Goal: Obtain resource: Download file/media

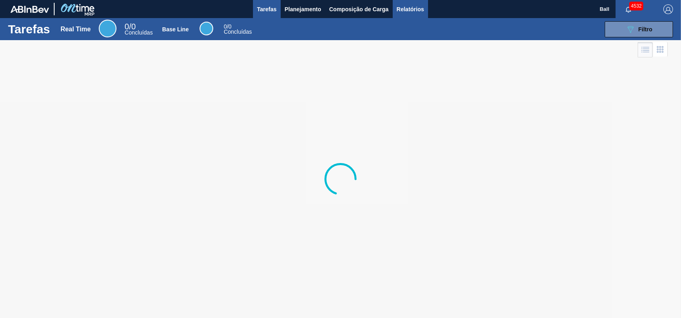
click at [403, 5] on span "Relatórios" at bounding box center [410, 9] width 27 height 10
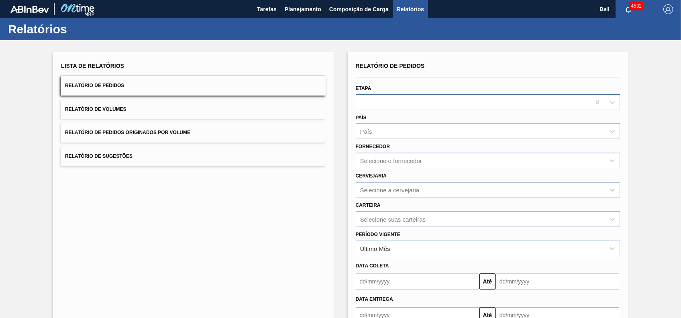
click at [456, 108] on div at bounding box center [488, 102] width 264 height 16
click at [153, 107] on button "Relatório de Volumes" at bounding box center [193, 110] width 264 height 20
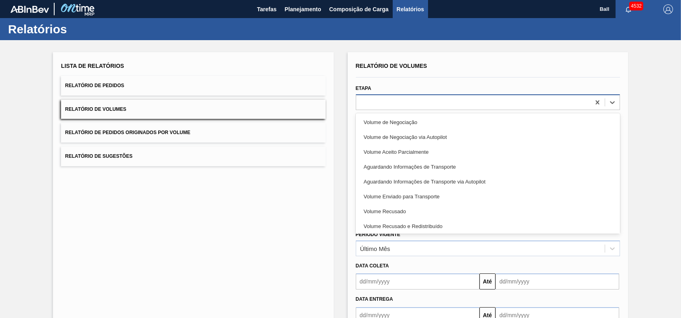
click at [440, 102] on div at bounding box center [473, 102] width 234 height 12
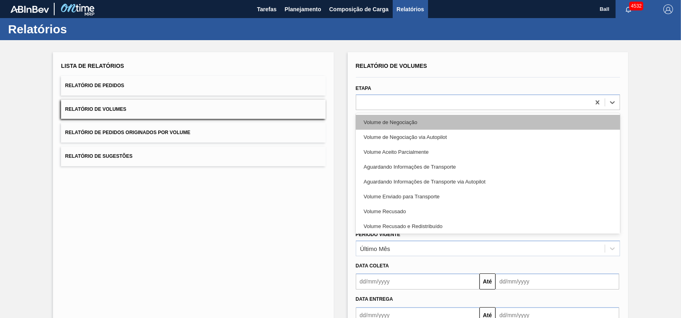
click at [420, 121] on div "Volume de Negociação" at bounding box center [488, 122] width 264 height 15
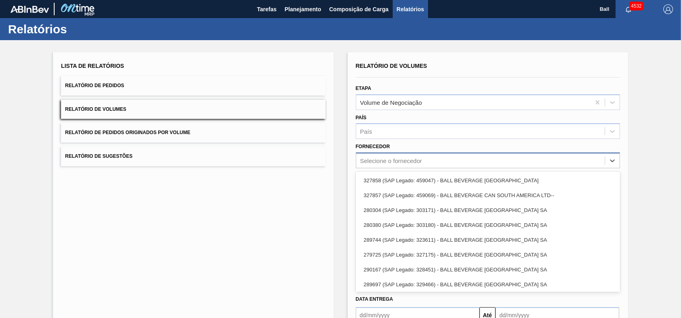
click at [410, 161] on div "Selecione o fornecedor" at bounding box center [391, 160] width 62 height 7
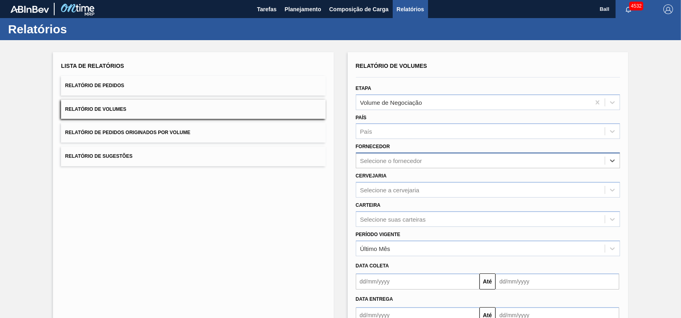
click at [410, 161] on div "Selecione o fornecedor" at bounding box center [391, 160] width 62 height 7
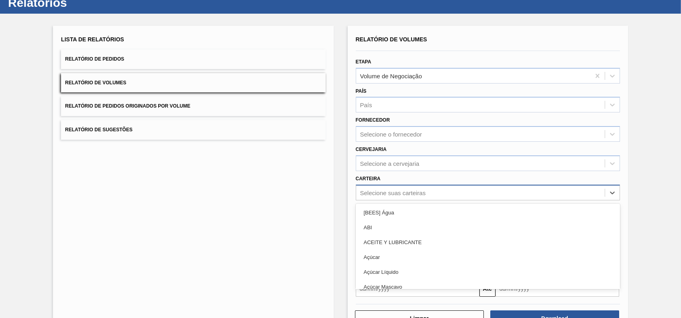
click at [409, 200] on div "option [BEES] Água focused, 1 of 101. 101 results available. Use Up and Down to…" at bounding box center [488, 193] width 264 height 16
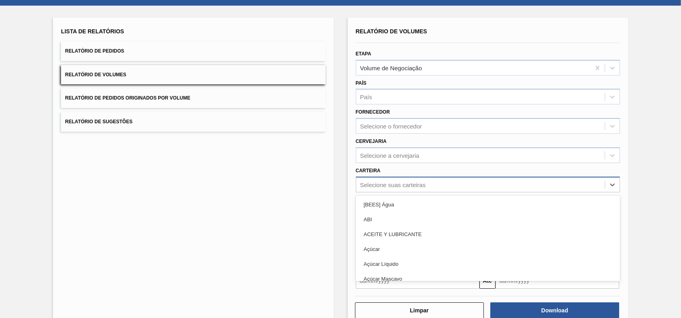
scroll to position [35, 0]
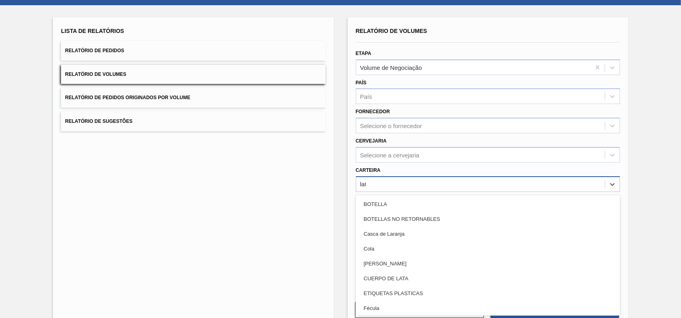
type input "lata"
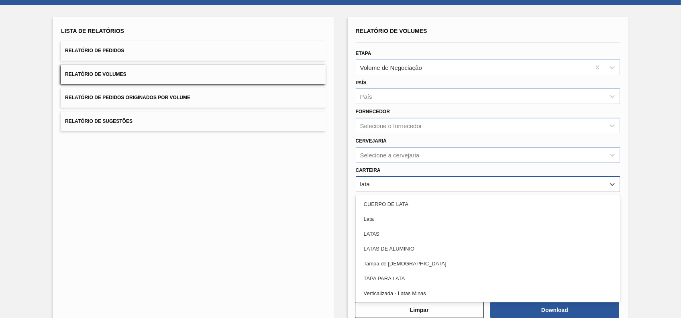
click at [407, 220] on div "Lata" at bounding box center [488, 219] width 264 height 15
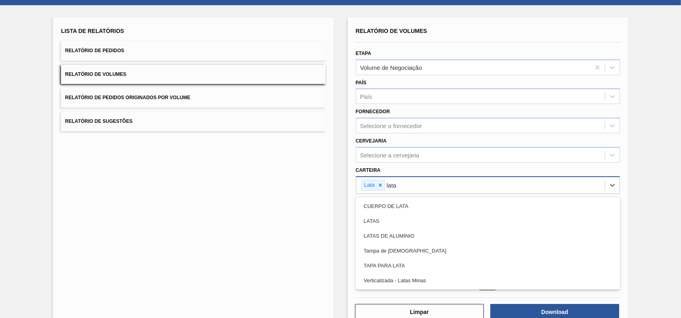
type input "latas"
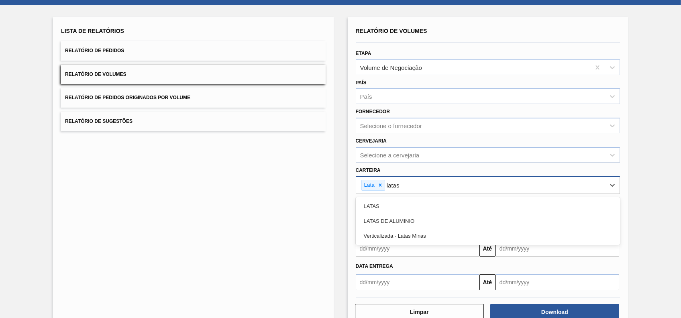
click at [407, 220] on div "LATAS DE ALUMINIO" at bounding box center [488, 221] width 264 height 15
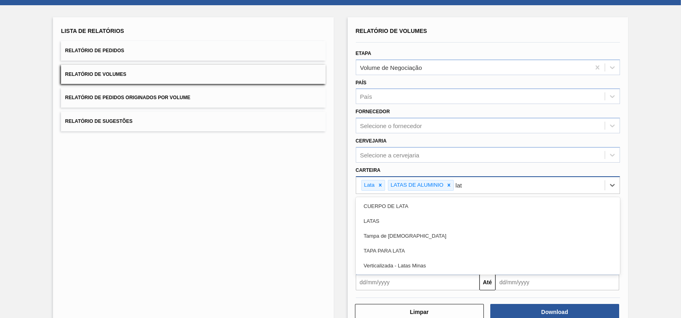
type input "lata"
click at [407, 220] on div "LATAS" at bounding box center [488, 221] width 264 height 15
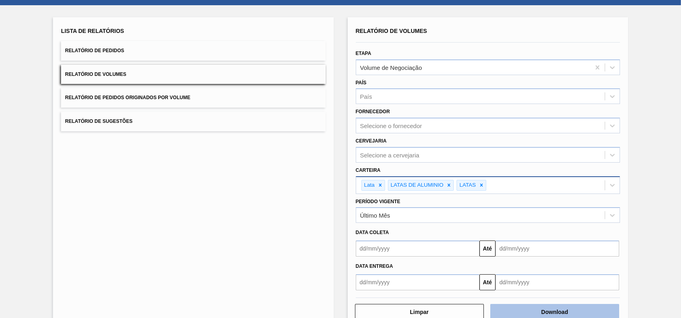
click at [529, 308] on button "Download" at bounding box center [554, 312] width 129 height 16
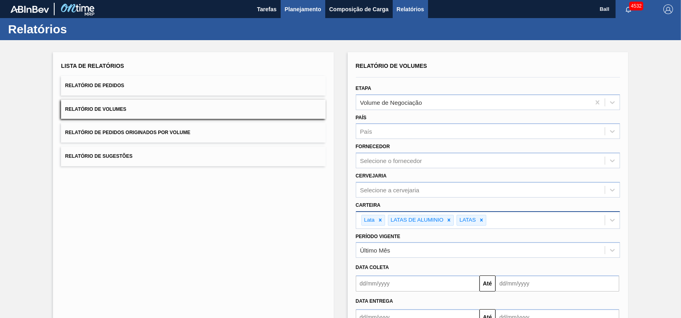
click at [306, 9] on span "Planejamento" at bounding box center [303, 9] width 37 height 10
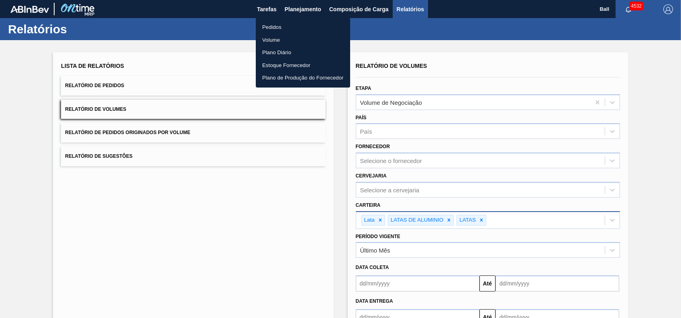
click at [283, 39] on li "Volume" at bounding box center [303, 40] width 94 height 13
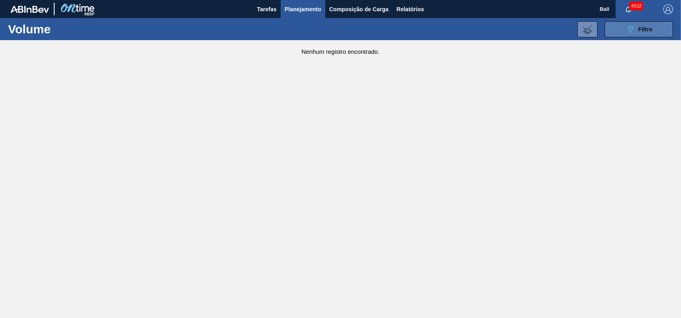
click at [651, 22] on button "089F7B8B-B2A5-4AFE-B5C0-19BA573D28AC Filtro" at bounding box center [639, 29] width 68 height 16
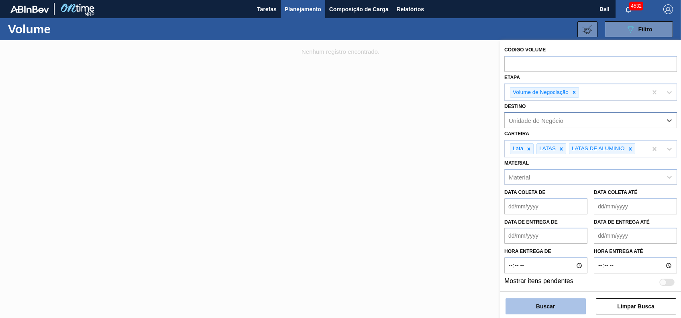
click at [561, 310] on button "Buscar" at bounding box center [545, 306] width 80 height 16
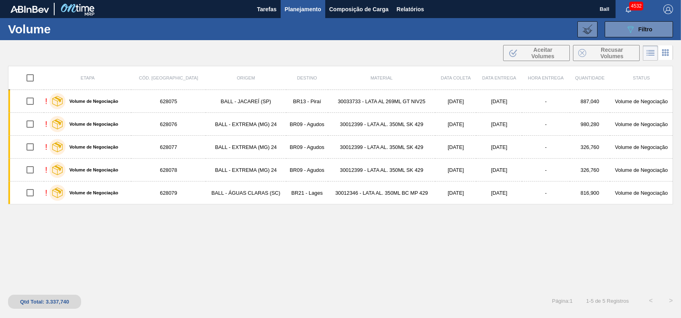
click at [298, 10] on span "Planejamento" at bounding box center [303, 9] width 37 height 10
click at [590, 30] on icon at bounding box center [587, 29] width 10 height 10
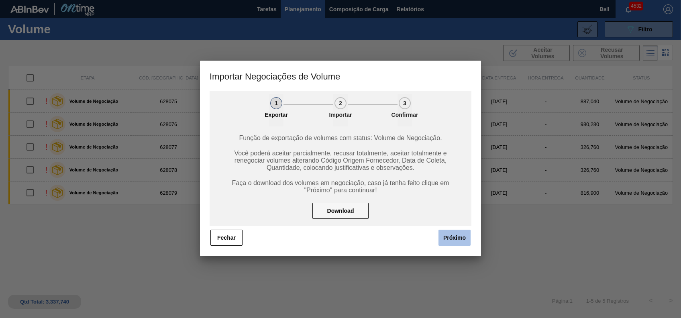
drag, startPoint x: 434, startPoint y: 230, endPoint x: 450, endPoint y: 234, distance: 15.8
click at [447, 234] on span "Próximo" at bounding box center [452, 238] width 37 height 18
click at [450, 238] on button "Próximo" at bounding box center [454, 238] width 32 height 16
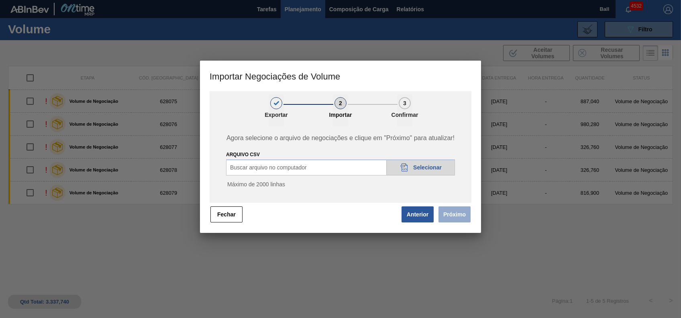
click at [423, 167] on span "Selecionar" at bounding box center [427, 167] width 29 height 6
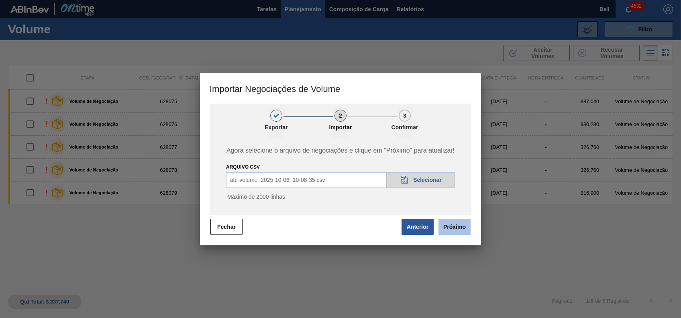
click at [456, 227] on button "Próximo" at bounding box center [454, 227] width 32 height 16
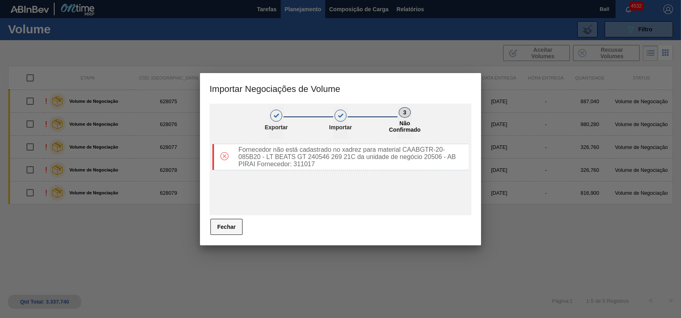
click at [238, 226] on button "Fechar" at bounding box center [226, 227] width 32 height 16
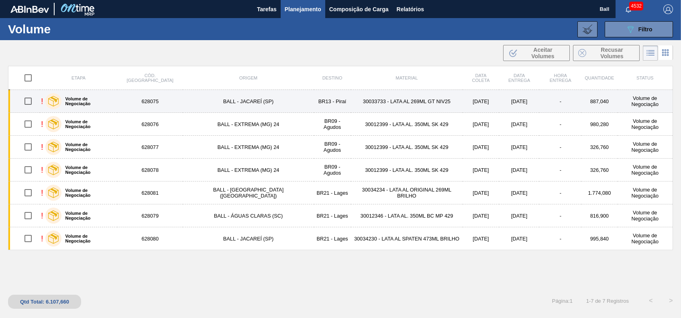
click at [257, 101] on td "BALL - JACAREÍ (SP)" at bounding box center [248, 101] width 131 height 23
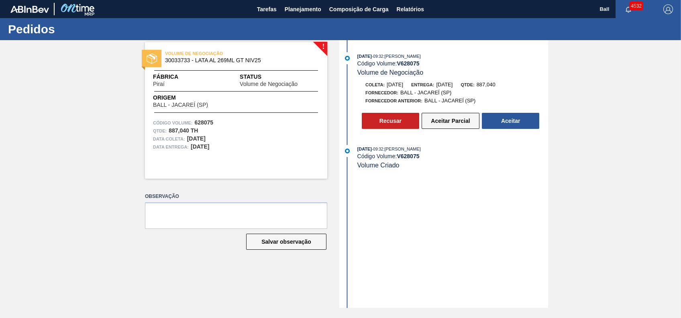
click at [456, 120] on button "Aceitar Parcial" at bounding box center [450, 121] width 58 height 16
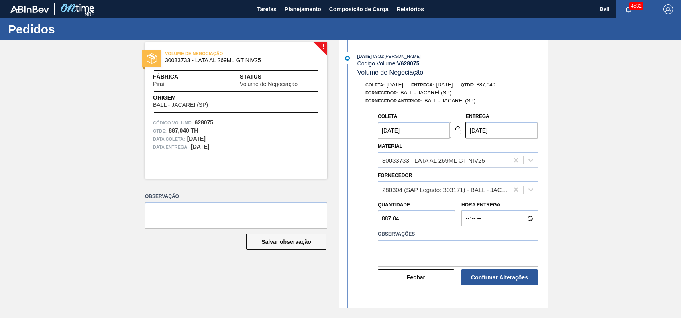
type input "06/10/2025"
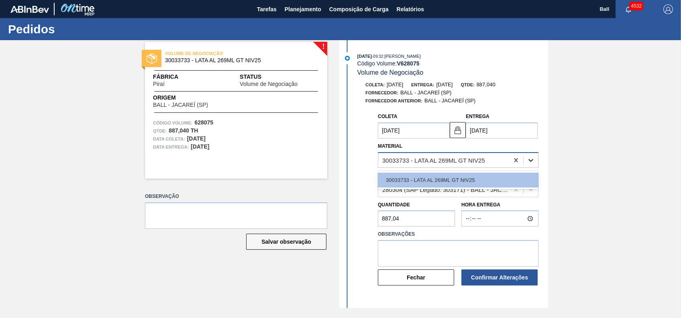
click at [534, 164] on div at bounding box center [530, 160] width 14 height 14
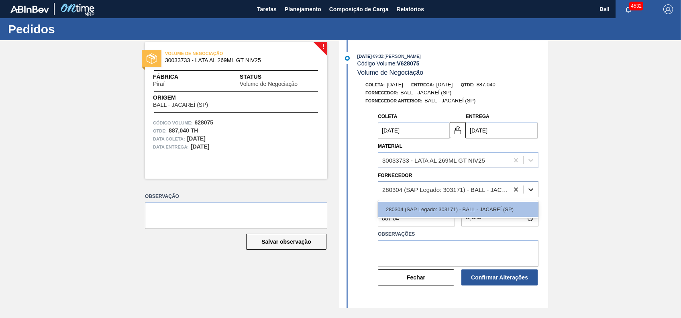
click at [535, 183] on div at bounding box center [530, 189] width 14 height 14
click at [533, 191] on icon at bounding box center [531, 189] width 8 height 8
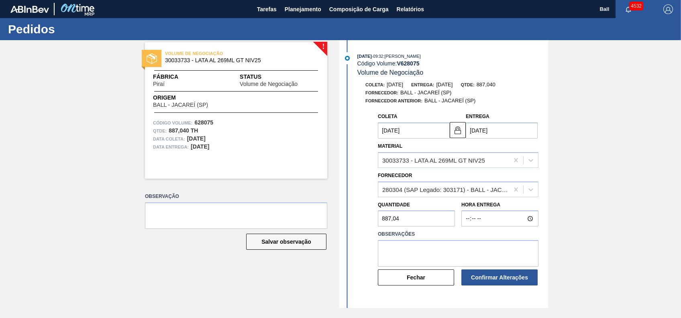
drag, startPoint x: 411, startPoint y: 216, endPoint x: 323, endPoint y: 201, distance: 89.6
click at [293, 198] on div "! VOLUME DE NEGOCIAÇÃO 30033733 - LATA AL 269ML GT NIV25 Fábrica Piraí Status V…" at bounding box center [340, 174] width 681 height 268
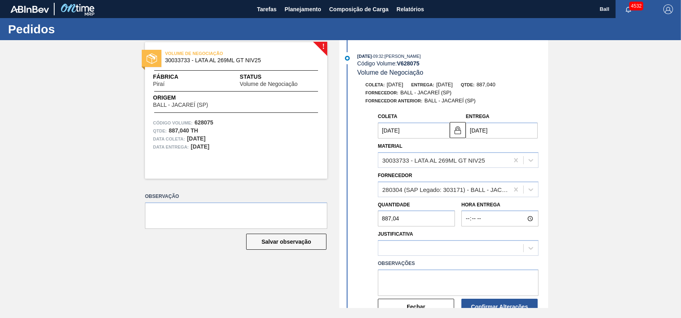
click at [601, 145] on div "! VOLUME DE NEGOCIAÇÃO 30033733 - LATA AL 269ML GT NIV25 Fábrica Piraí Status V…" at bounding box center [340, 174] width 681 height 268
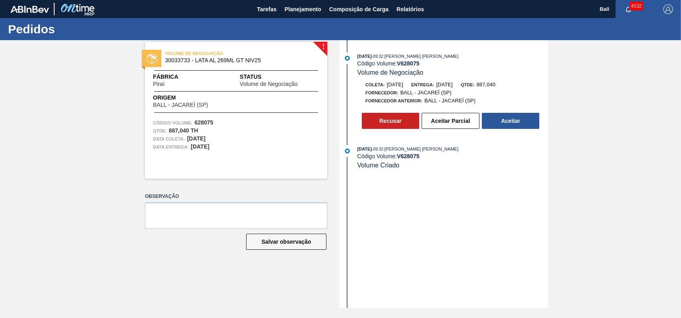
click at [436, 131] on div "[DATE] 09:32 : [PERSON_NAME] [PERSON_NAME] Código Volume: V 628075 Volume de Ne…" at bounding box center [444, 92] width 207 height 81
click at [441, 121] on button "Aceitar Parcial" at bounding box center [450, 121] width 58 height 16
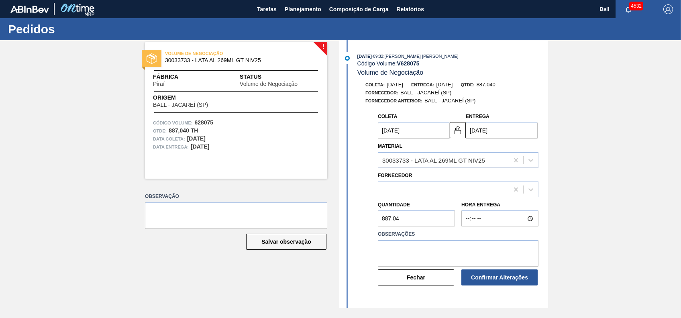
type input "06/10/2025"
click at [531, 190] on icon at bounding box center [530, 189] width 5 height 3
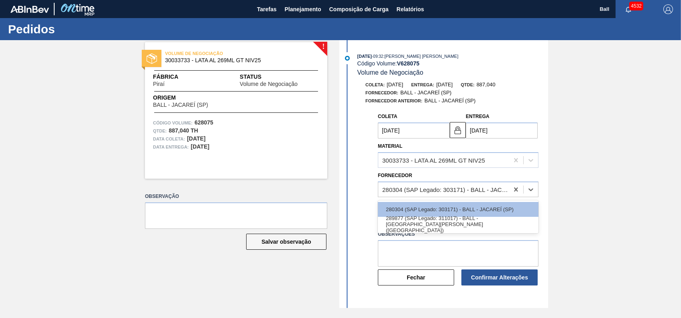
click at [630, 215] on div "! VOLUME DE NEGOCIAÇÃO 30033733 - LATA AL 269ML GT NIV25 Fábrica Piraí Status V…" at bounding box center [340, 174] width 681 height 268
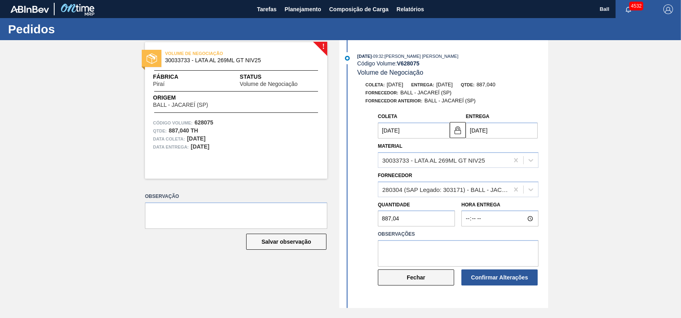
click at [399, 283] on button "Fechar" at bounding box center [416, 277] width 76 height 16
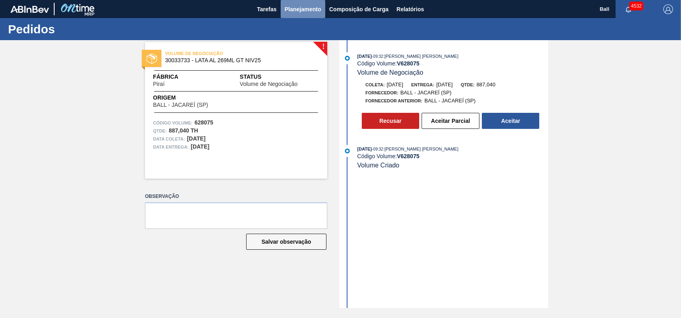
click at [293, 4] on span "Planejamento" at bounding box center [303, 9] width 37 height 10
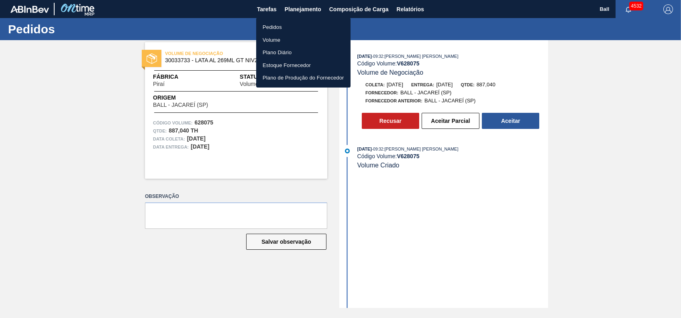
click at [283, 39] on li "Volume" at bounding box center [303, 40] width 94 height 13
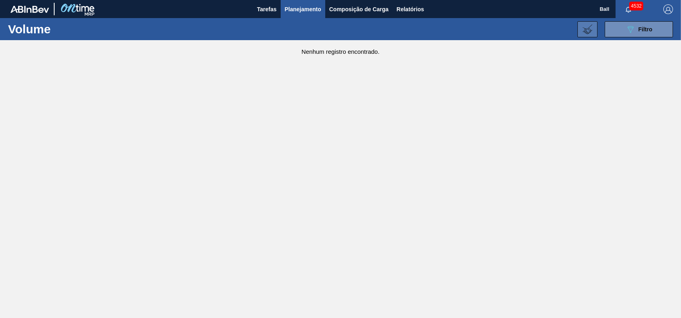
click at [584, 33] on icon at bounding box center [587, 29] width 10 height 10
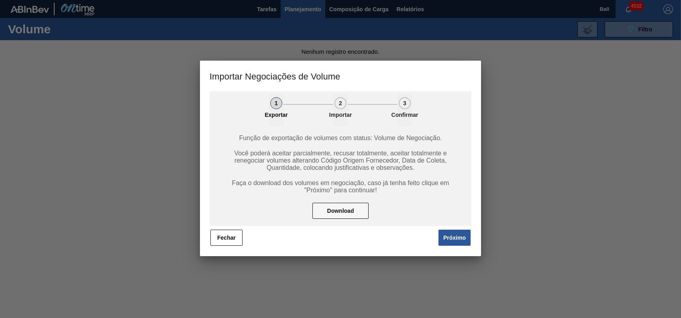
click at [446, 242] on button "Próximo" at bounding box center [454, 238] width 32 height 16
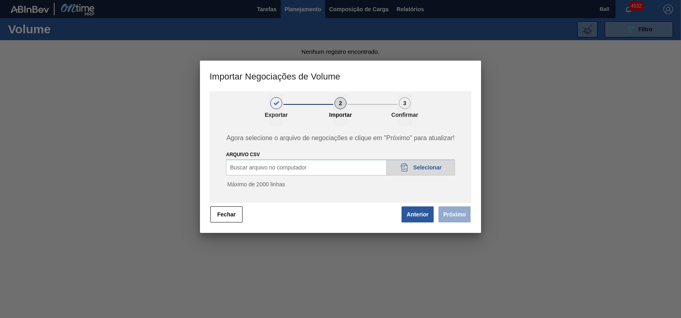
click at [430, 173] on div "20DAD902-3625-4257-8FDA-0C0CB19E2A3D Selecionar" at bounding box center [420, 167] width 69 height 16
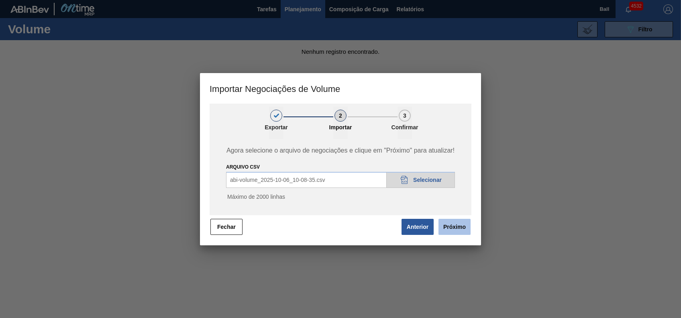
click at [457, 226] on button "Próximo" at bounding box center [454, 227] width 32 height 16
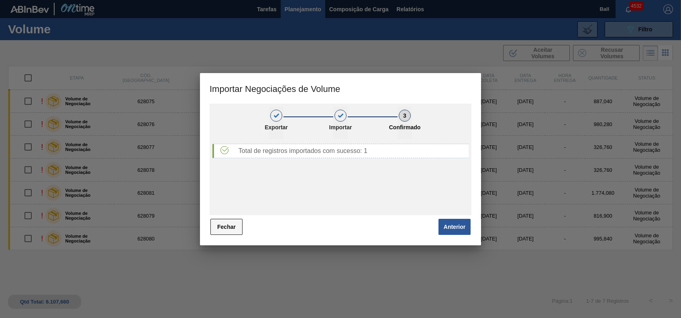
click at [222, 220] on button "Fechar" at bounding box center [226, 227] width 32 height 16
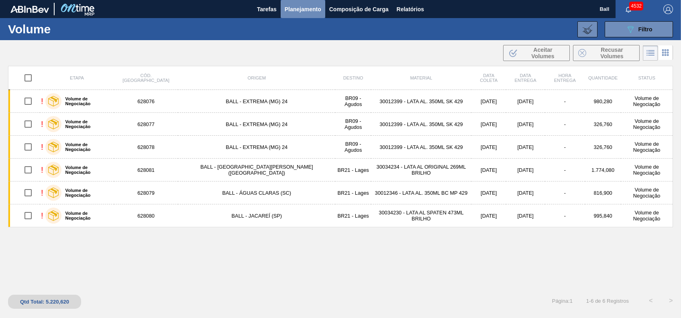
click at [309, 8] on span "Planejamento" at bounding box center [303, 9] width 37 height 10
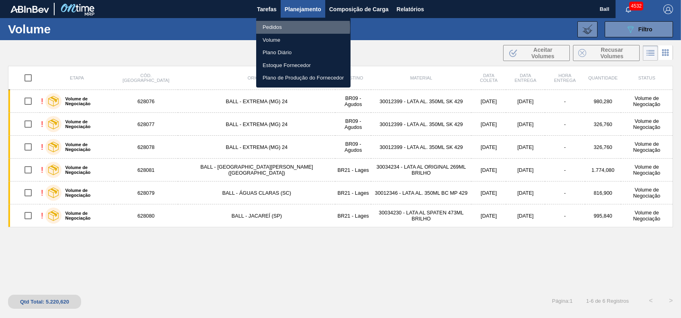
click at [285, 28] on li "Pedidos" at bounding box center [303, 27] width 94 height 13
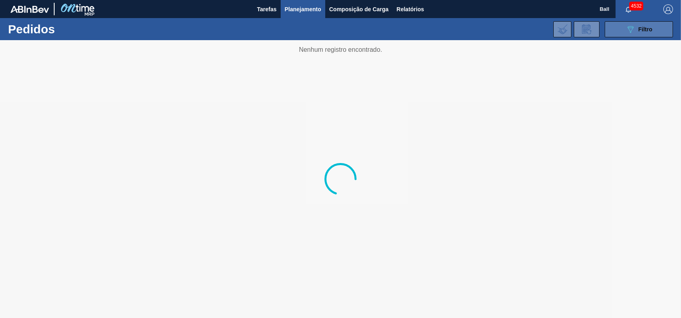
click at [658, 32] on button "089F7B8B-B2A5-4AFE-B5C0-19BA573D28AC Filtro" at bounding box center [639, 29] width 68 height 16
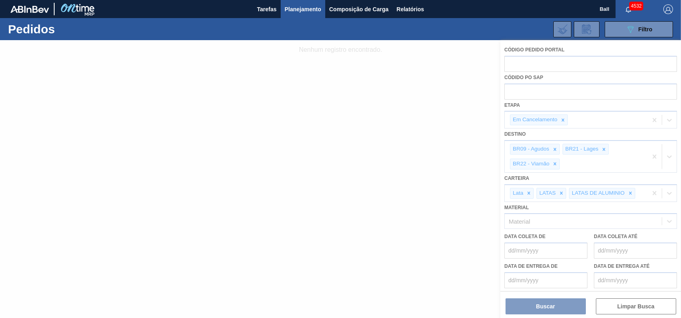
click at [626, 308] on div at bounding box center [340, 179] width 681 height 278
click at [680, 232] on div at bounding box center [340, 179] width 681 height 278
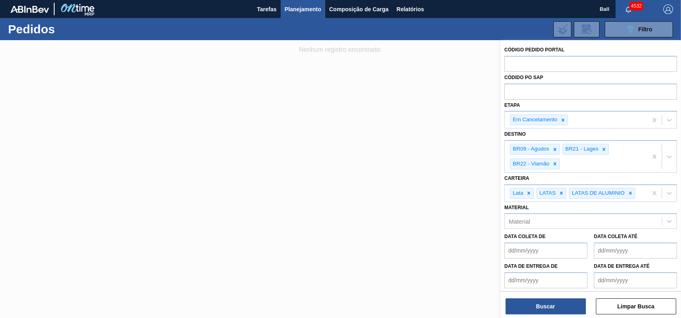
scroll to position [45, 0]
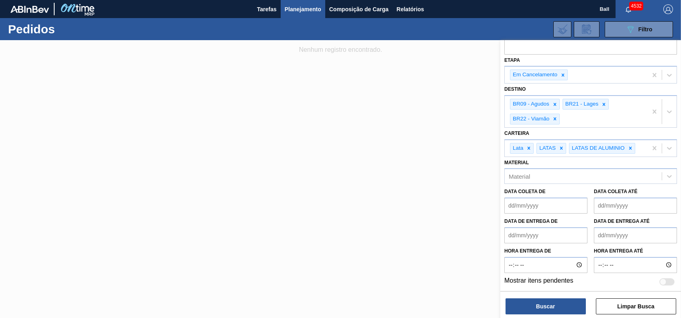
click at [662, 282] on div at bounding box center [663, 281] width 7 height 7
checkbox input "true"
click at [562, 74] on icon at bounding box center [563, 75] width 6 height 6
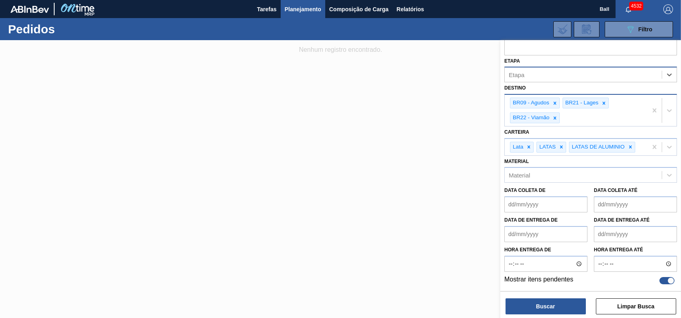
scroll to position [43, 0]
click at [552, 116] on icon at bounding box center [555, 119] width 6 height 6
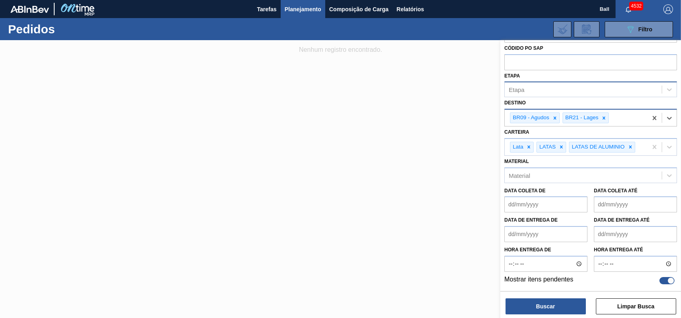
scroll to position [29, 0]
click at [554, 119] on icon at bounding box center [555, 118] width 3 height 3
click at [556, 115] on div at bounding box center [551, 119] width 9 height 10
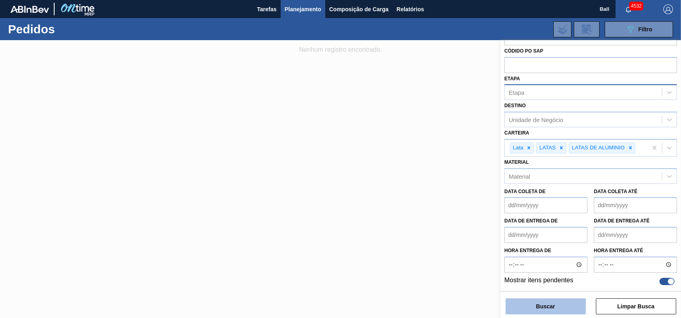
click at [537, 308] on button "Buscar" at bounding box center [545, 306] width 80 height 16
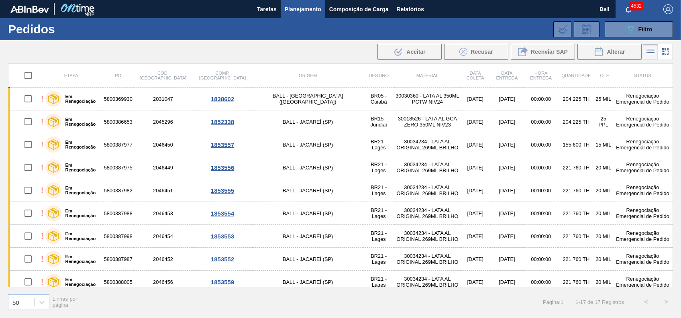
scroll to position [0, 0]
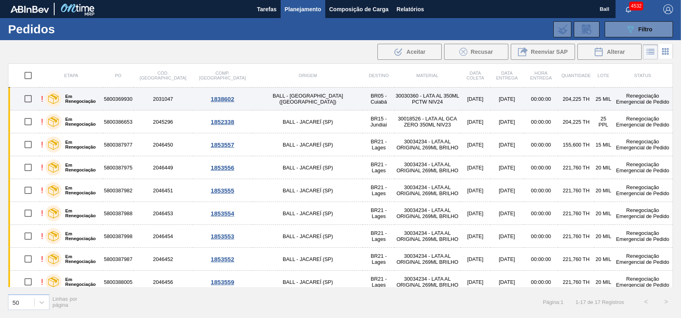
click at [95, 97] on label "Em Renegociação" at bounding box center [80, 99] width 38 height 10
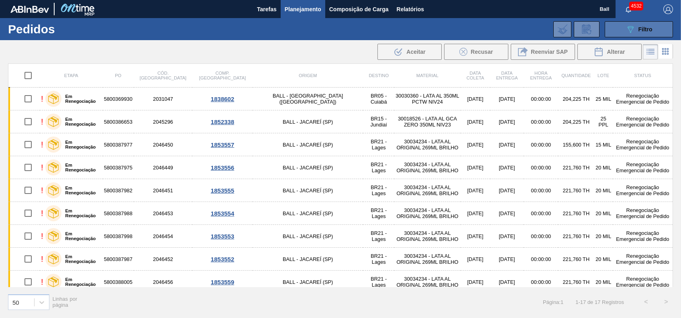
click at [647, 25] on div "089F7B8B-B2A5-4AFE-B5C0-19BA573D28AC Filtro" at bounding box center [638, 29] width 27 height 10
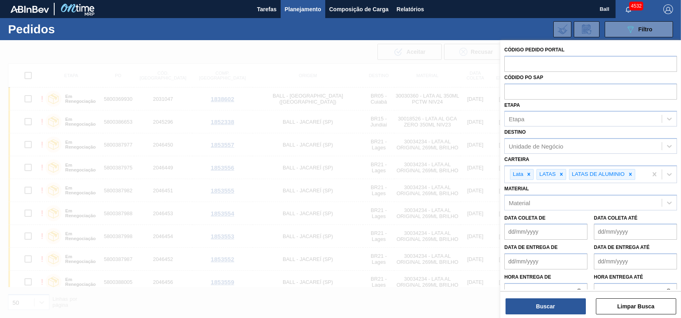
click at [557, 78] on div "Códido PO SAP" at bounding box center [590, 86] width 173 height 28
click at [399, 10] on span "Relatórios" at bounding box center [410, 9] width 27 height 10
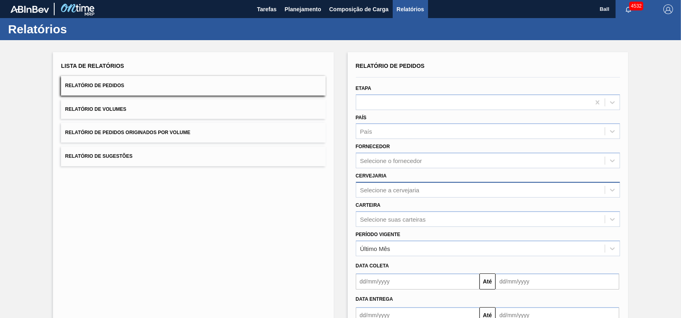
click at [426, 187] on div "Selecione a cervejaria" at bounding box center [480, 190] width 248 height 12
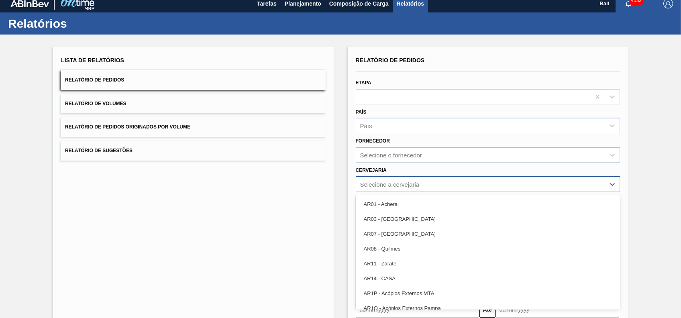
scroll to position [6, 0]
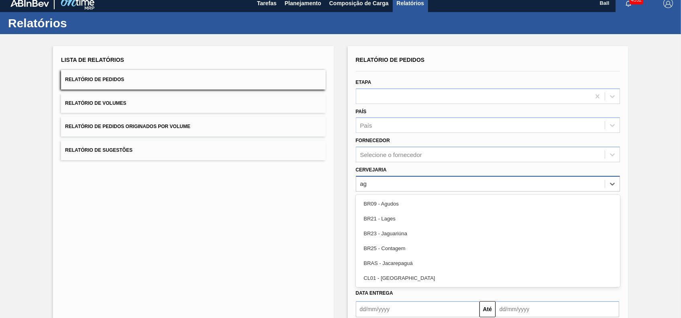
type input "agu"
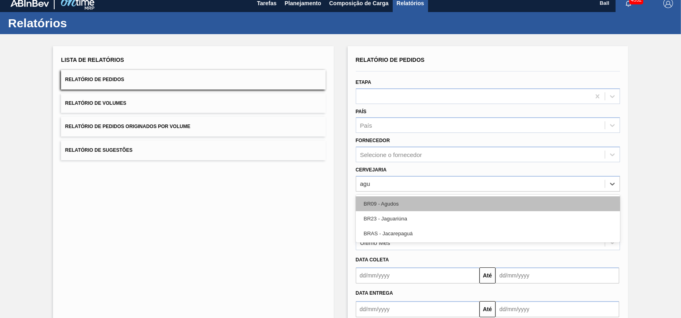
click at [405, 196] on div "BR09 - Agudos" at bounding box center [488, 203] width 264 height 15
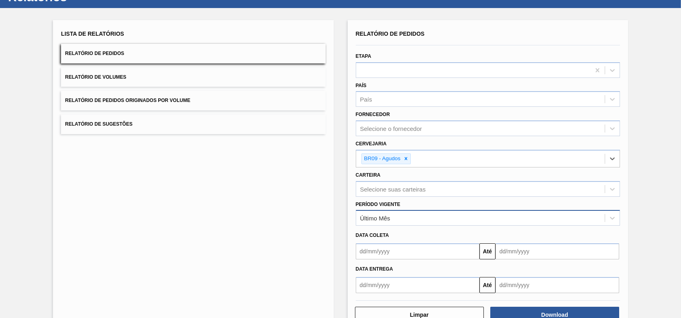
scroll to position [55, 0]
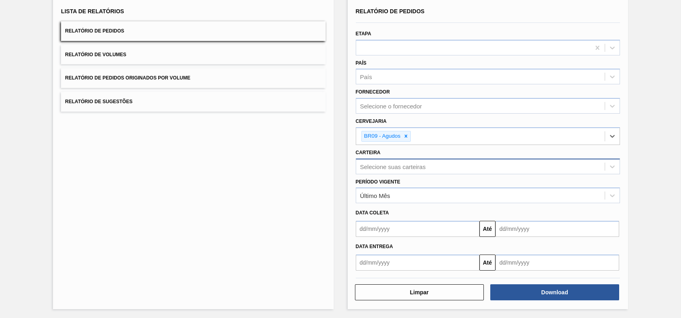
click at [411, 163] on div "Selecione suas carteiras" at bounding box center [392, 166] width 65 height 7
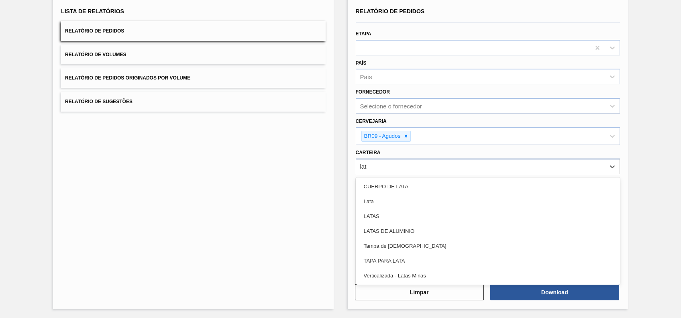
type input "lata"
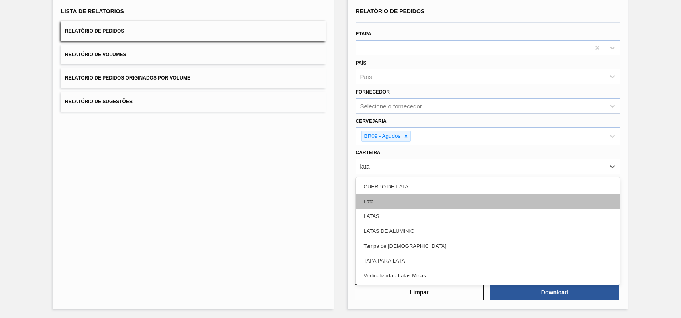
click at [366, 199] on div "Lata" at bounding box center [488, 201] width 264 height 15
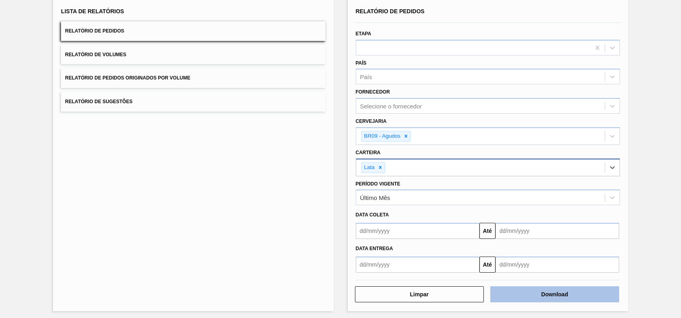
click at [568, 297] on button "Download" at bounding box center [554, 294] width 129 height 16
